Goal: Obtain resource: Obtain resource

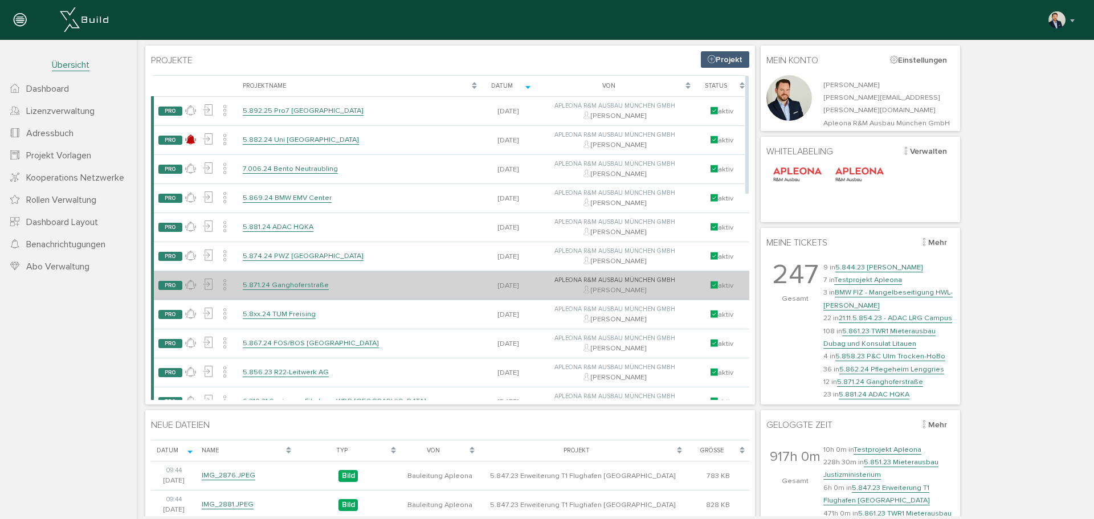
click at [288, 285] on link "5.871.24 Ganghoferstraße" at bounding box center [286, 285] width 86 height 10
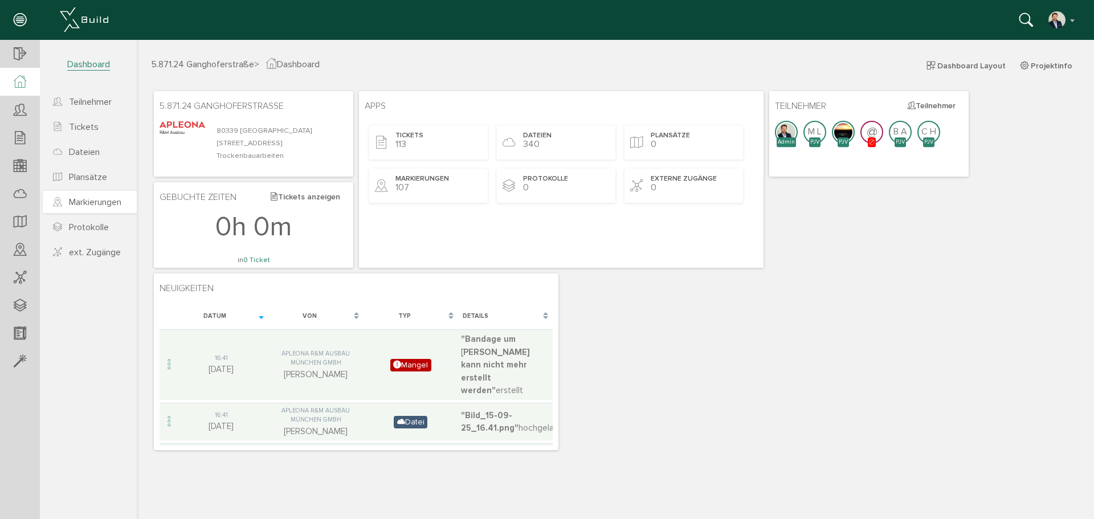
click at [82, 199] on span "Markierungen" at bounding box center [95, 202] width 52 height 11
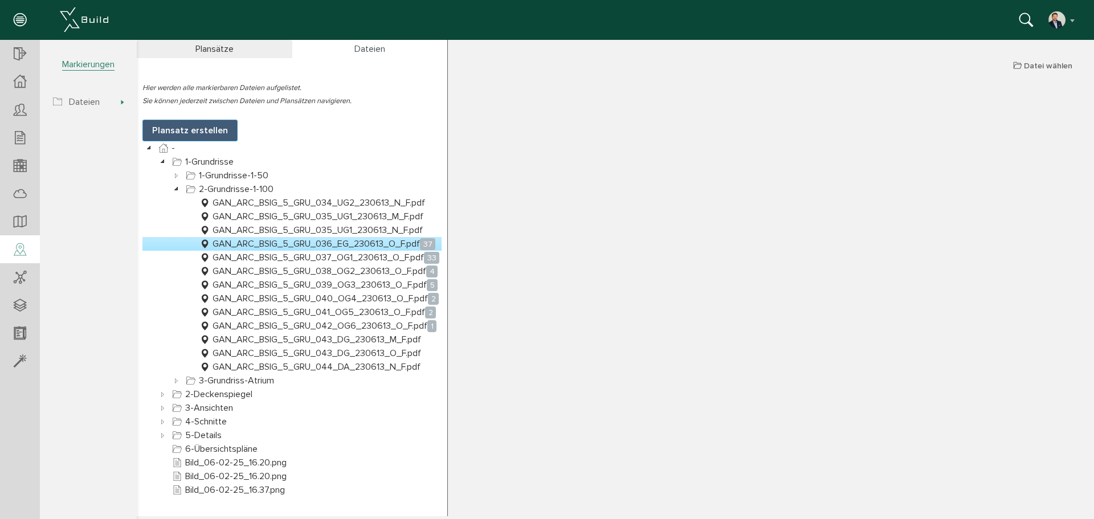
click at [357, 248] on link "GAN_ARC_BSIG_5_GRU_036_EG_230613_O_F.pdf 37" at bounding box center [317, 244] width 240 height 14
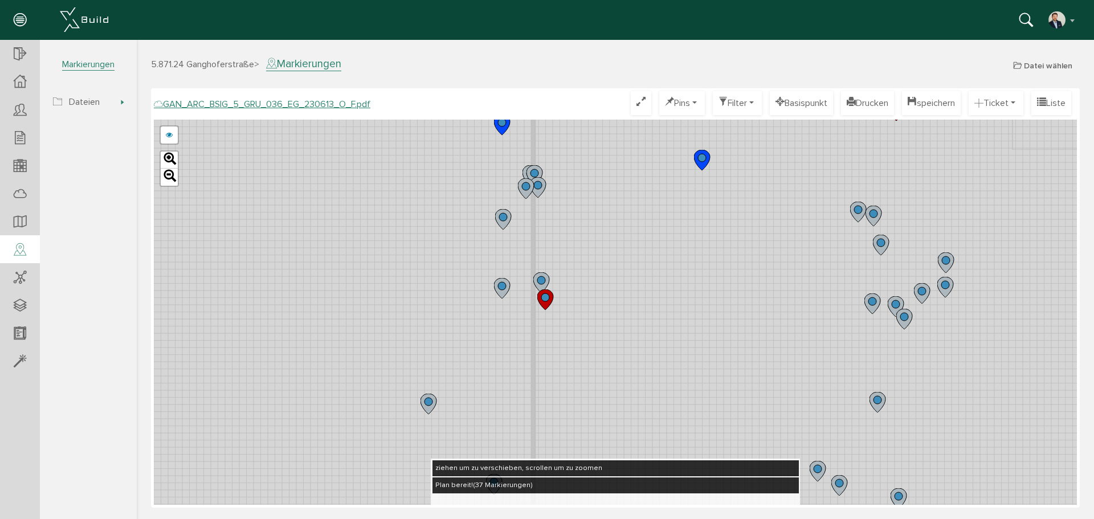
drag, startPoint x: 573, startPoint y: 218, endPoint x: 580, endPoint y: 282, distance: 64.2
click at [580, 281] on div "GAN_ARC_BSIG_5_GRU_036_EG_230613_N_F.pdf GAN_ARC_BSIG_5_GRU_036_EG_230613_M_F.p…" at bounding box center [615, 312] width 923 height 385
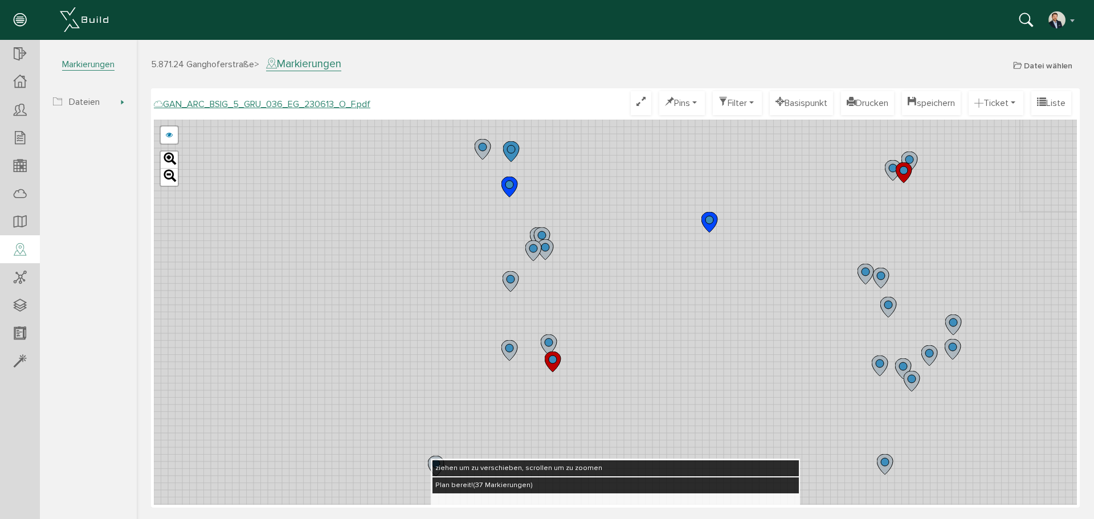
click at [510, 149] on circle at bounding box center [511, 149] width 8 height 8
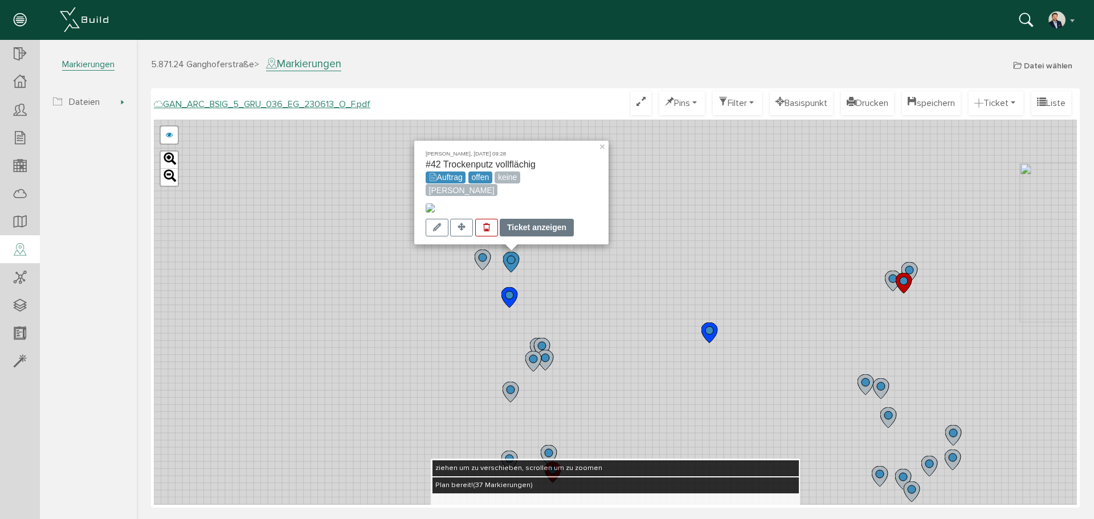
click at [546, 231] on div "Ticket anzeigen" at bounding box center [537, 228] width 74 height 18
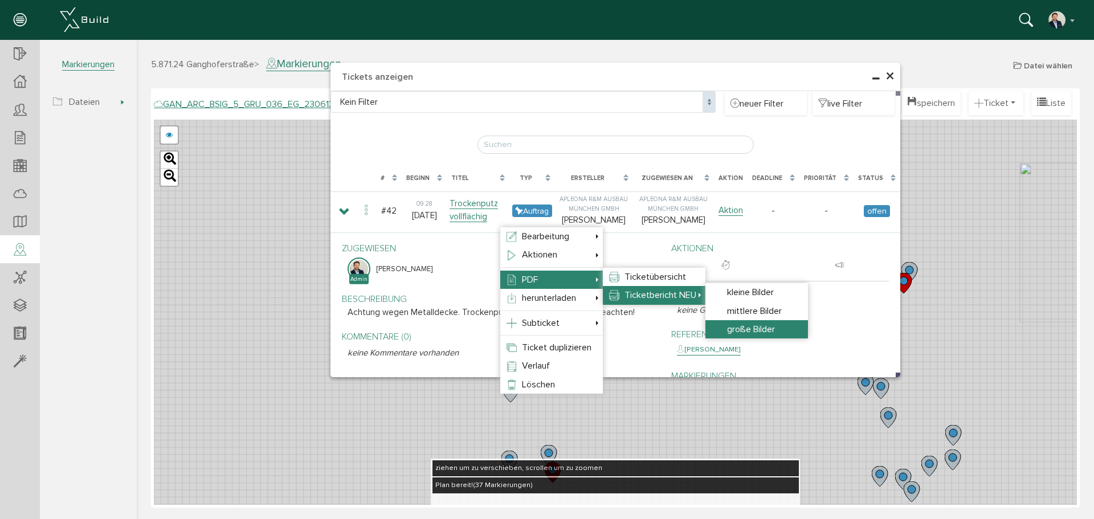
click at [756, 325] on span "große Bilder" at bounding box center [751, 329] width 48 height 11
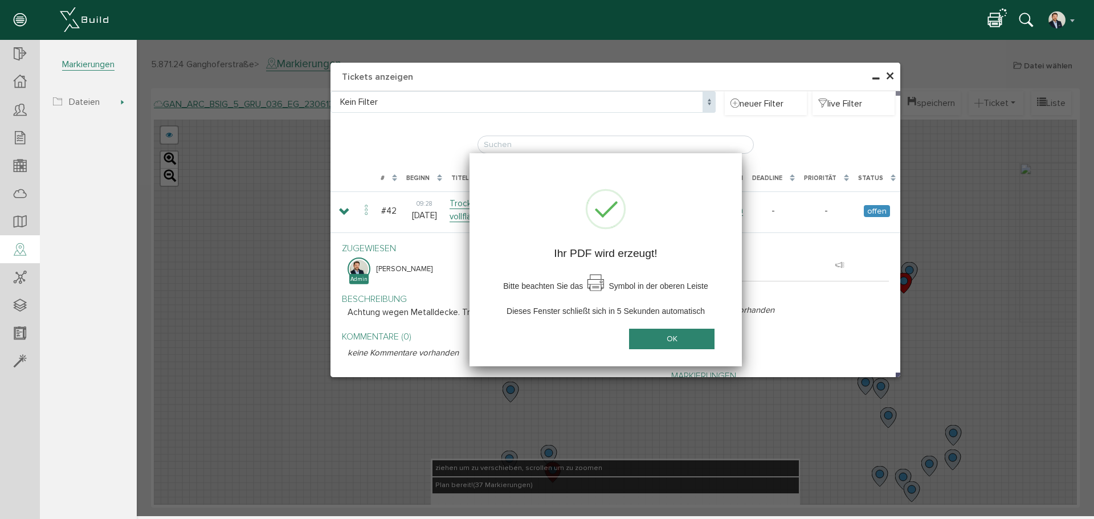
click at [655, 340] on button "OK" at bounding box center [671, 339] width 85 height 21
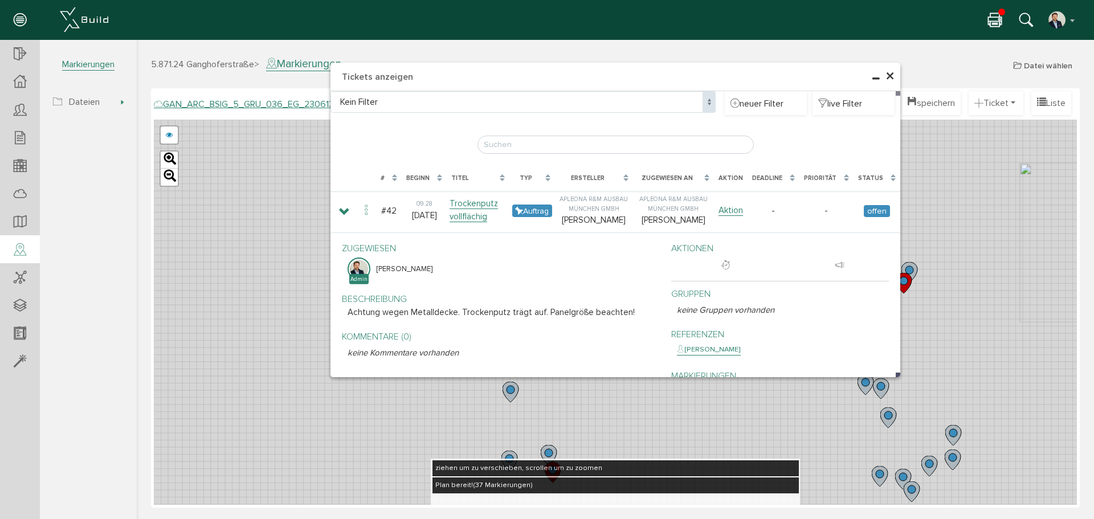
click at [993, 19] on icon at bounding box center [995, 21] width 14 height 17
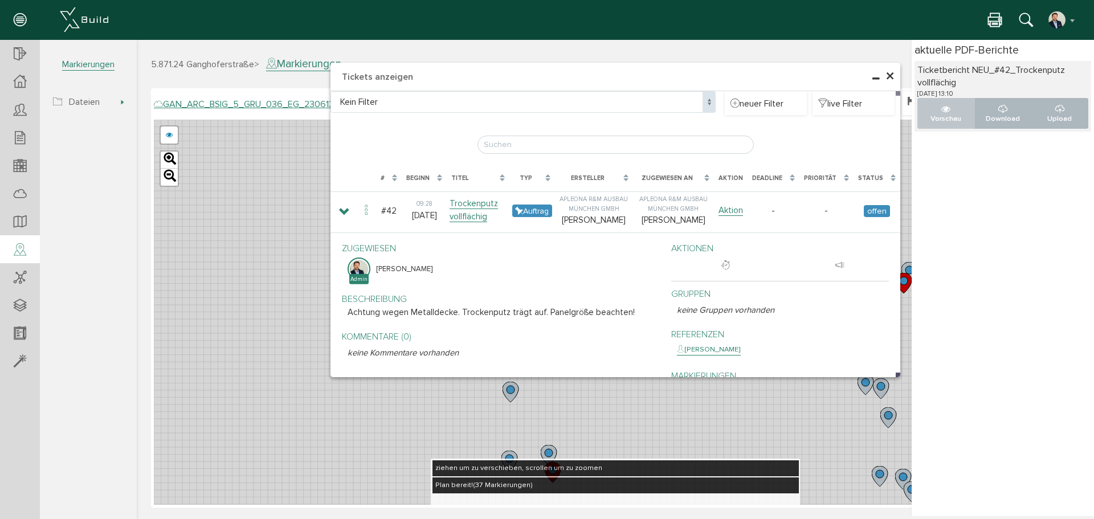
click at [942, 106] on icon "..." at bounding box center [945, 109] width 9 height 9
click at [889, 71] on span "×" at bounding box center [889, 77] width 9 height 22
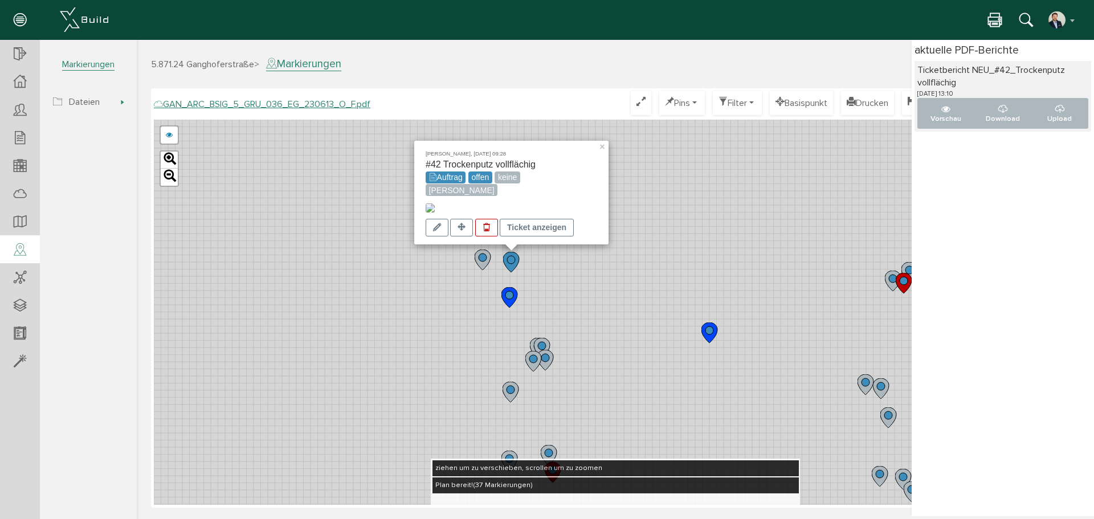
click at [997, 22] on icon at bounding box center [995, 21] width 14 height 17
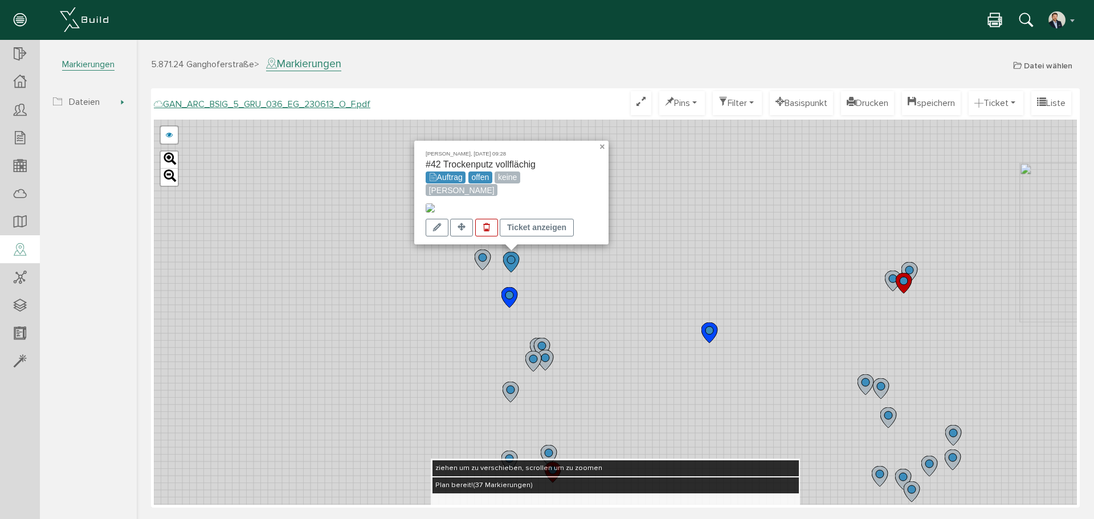
click at [604, 141] on link "×" at bounding box center [603, 145] width 10 height 8
